Goal: Find contact information: Find contact information

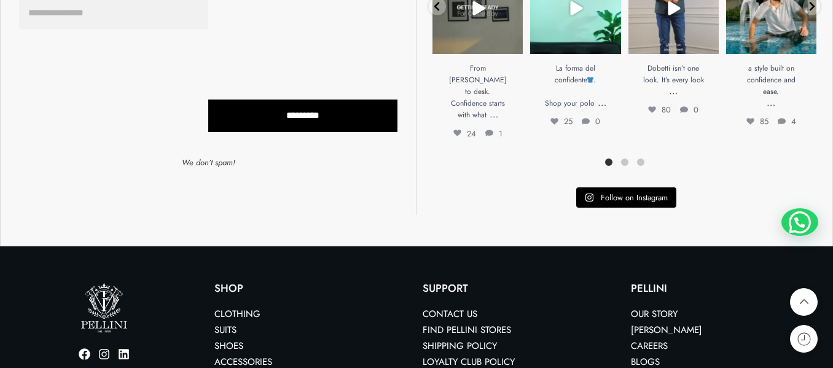
scroll to position [3440, 0]
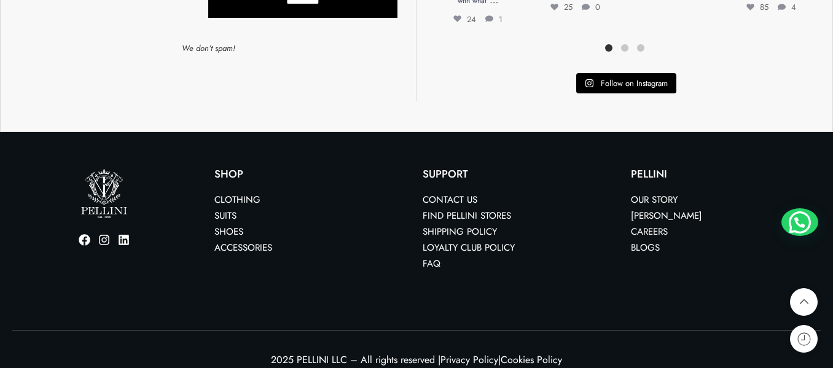
click at [462, 193] on link "Contact us" at bounding box center [450, 200] width 55 height 14
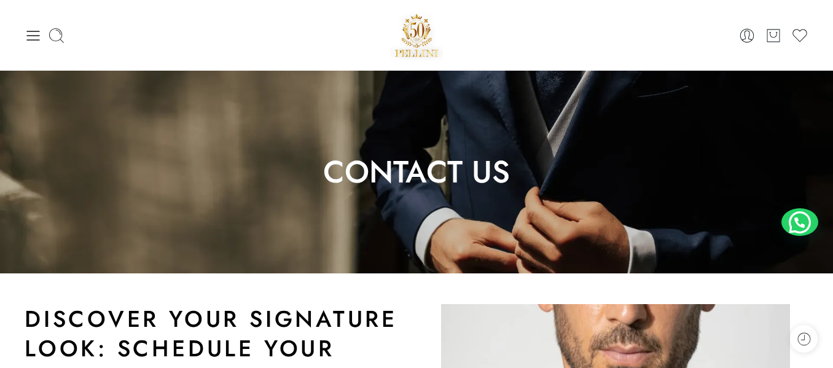
click at [811, 210] on img at bounding box center [416, 172] width 833 height 203
click at [795, 219] on div at bounding box center [799, 222] width 37 height 28
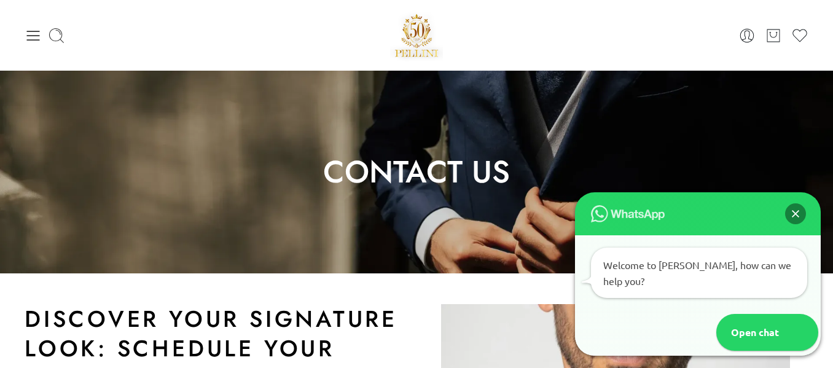
drag, startPoint x: 799, startPoint y: 229, endPoint x: 464, endPoint y: 214, distance: 335.1
click at [799, 224] on div "Close" at bounding box center [795, 213] width 21 height 21
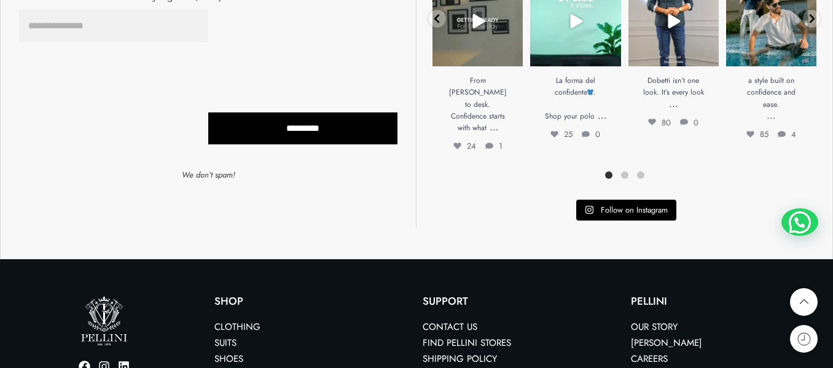
scroll to position [2353, 0]
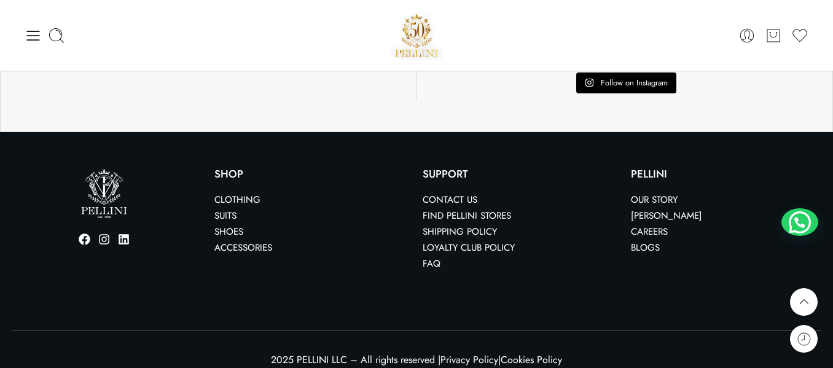
click at [436, 193] on link "Contact us" at bounding box center [450, 200] width 55 height 14
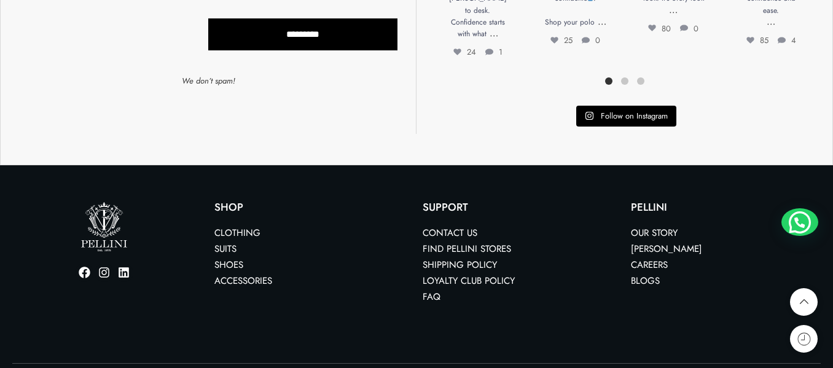
scroll to position [2353, 0]
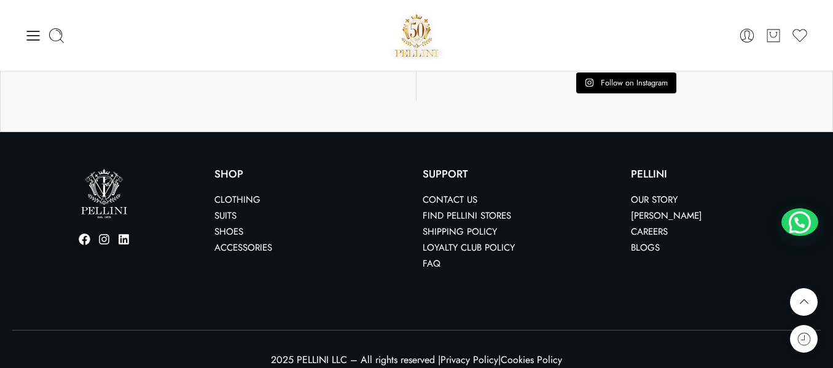
drag, startPoint x: 777, startPoint y: 208, endPoint x: 781, endPoint y: 213, distance: 7.0
click at [777, 208] on p "Our Story Franchise Pellini Careers Blogs" at bounding box center [729, 224] width 196 height 64
click at [801, 221] on div at bounding box center [799, 222] width 37 height 28
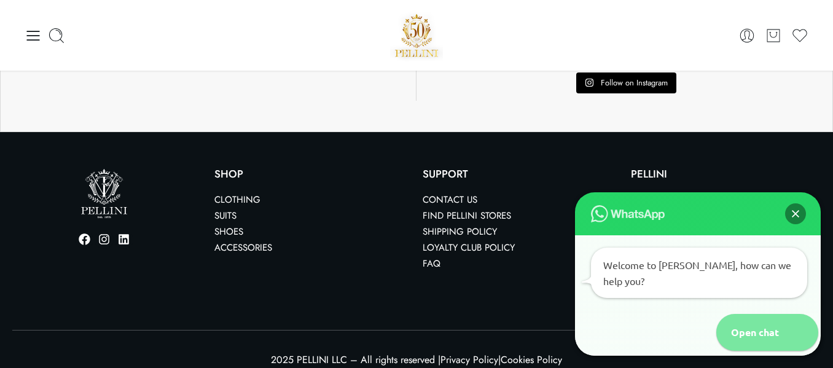
click at [799, 323] on icon at bounding box center [799, 332] width 37 height 37
